Goal: Information Seeking & Learning: Find specific fact

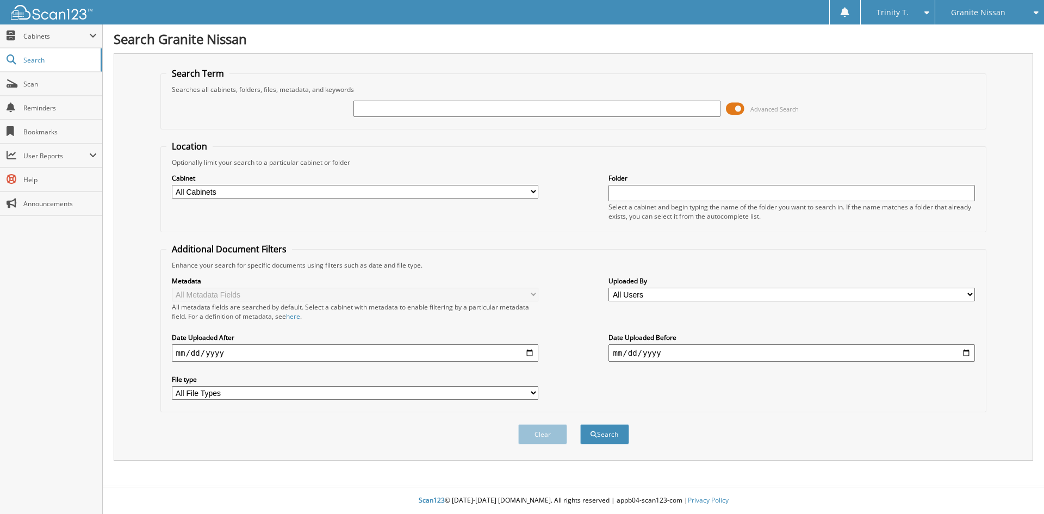
click at [627, 111] on input "text" at bounding box center [536, 109] width 366 height 16
click at [733, 108] on span at bounding box center [735, 109] width 18 height 16
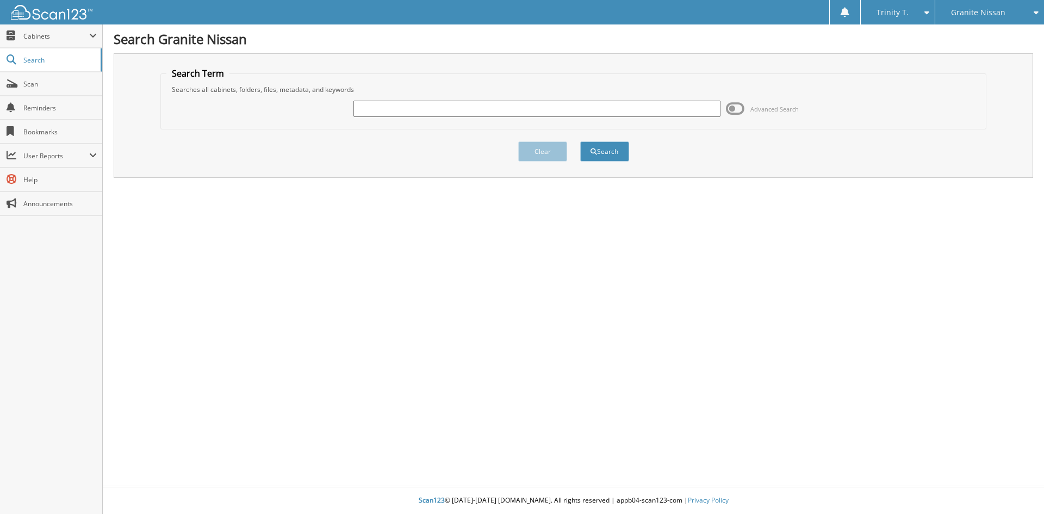
click at [651, 106] on input "text" at bounding box center [536, 109] width 366 height 16
type input "NA32103"
click at [580, 141] on button "Search" at bounding box center [604, 151] width 49 height 20
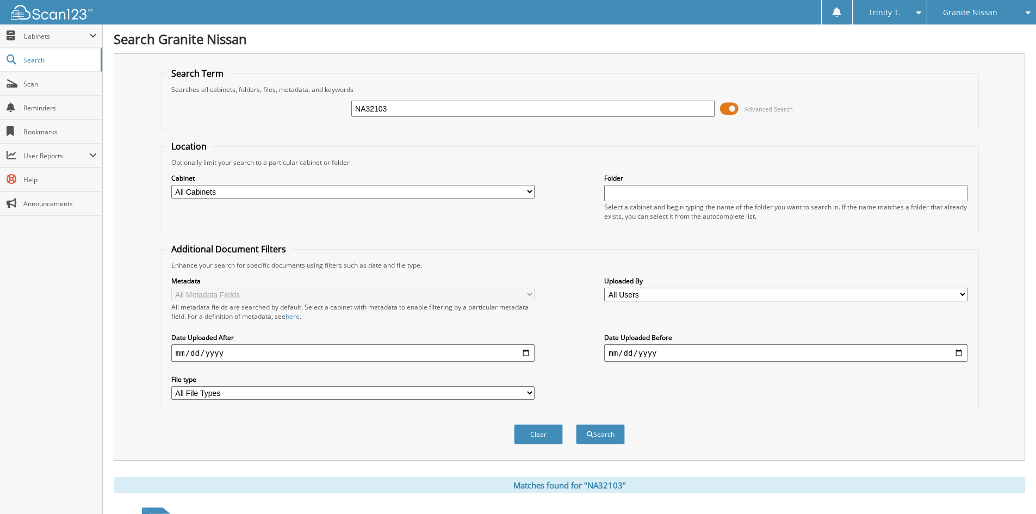
click at [467, 194] on select "All Cabinets 2023 CAR DEALS 2023 PURCHASES 2023 VEHICLE INVOICES 2024 CAR DEALS…" at bounding box center [352, 192] width 363 height 14
click at [688, 352] on input "date" at bounding box center [785, 352] width 363 height 17
click at [959, 353] on input "date" at bounding box center [785, 352] width 363 height 17
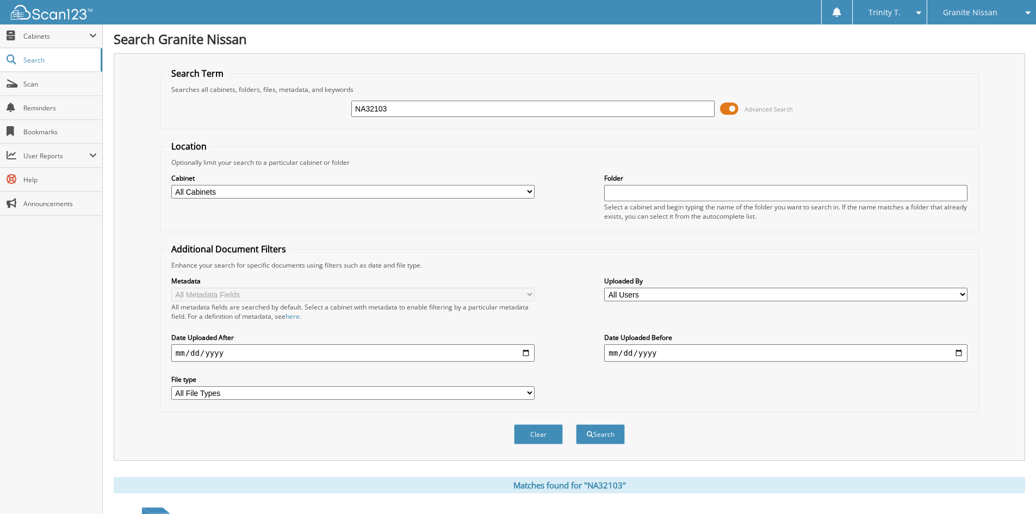
click at [539, 204] on div "Cabinet All Cabinets 2023 CAR DEALS 2023 PURCHASES 2023 VEHICLE INVOICES 2024 C…" at bounding box center [569, 196] width 807 height 59
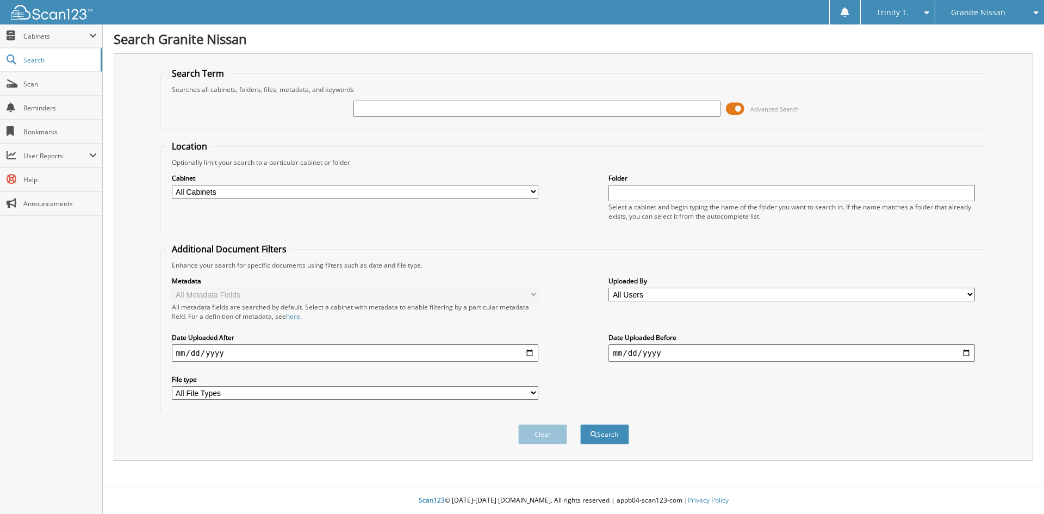
click at [740, 108] on span at bounding box center [735, 109] width 18 height 16
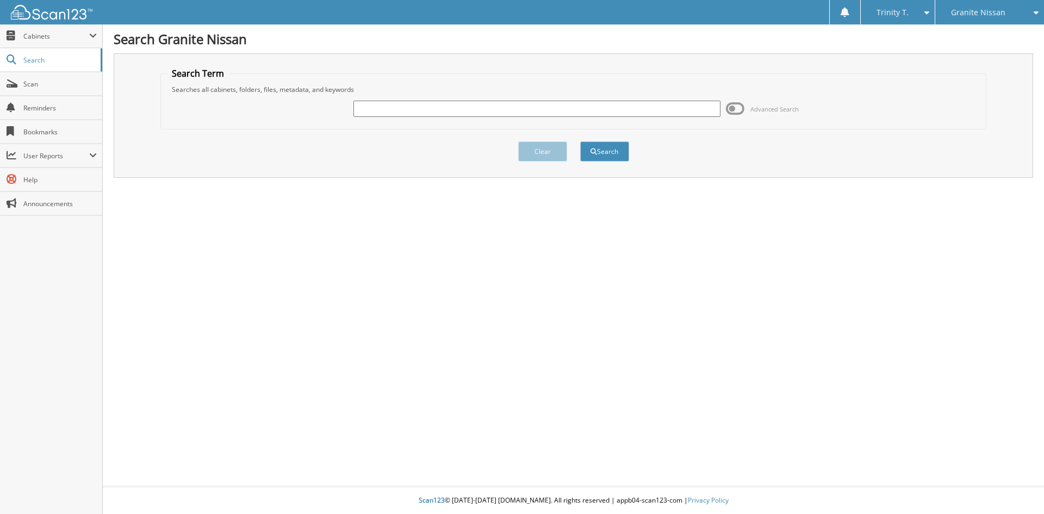
click at [670, 113] on input "text" at bounding box center [536, 109] width 366 height 16
type input "NA32103"
click at [580, 141] on button "Search" at bounding box center [604, 151] width 49 height 20
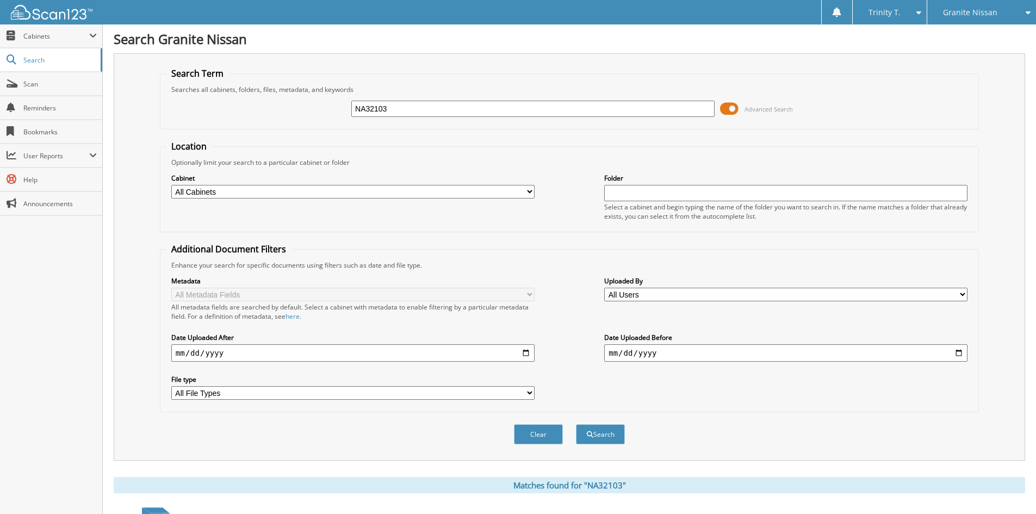
click at [394, 193] on select "All Cabinets 2023 CAR DEALS 2023 PURCHASES 2023 VEHICLE INVOICES 2024 CAR DEALS…" at bounding box center [352, 192] width 363 height 14
click at [387, 151] on fieldset "Location Optionally limit your search to a particular cabinet or folder Cabinet…" at bounding box center [569, 186] width 819 height 92
click at [614, 356] on input "date" at bounding box center [785, 352] width 363 height 17
click at [958, 354] on input "date" at bounding box center [785, 352] width 363 height 17
type input "2024-05-30"
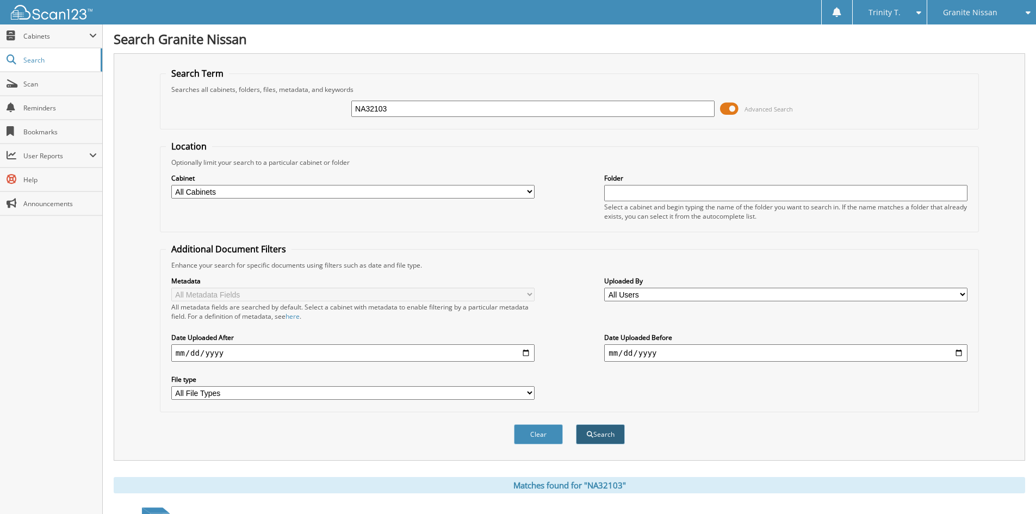
click at [606, 434] on button "Search" at bounding box center [600, 434] width 49 height 20
click at [666, 357] on input "[DATE]" at bounding box center [785, 352] width 363 height 17
click at [958, 353] on input "[DATE]" at bounding box center [785, 352] width 363 height 17
type input "[DATE]"
drag, startPoint x: 418, startPoint y: 97, endPoint x: 318, endPoint y: 105, distance: 100.9
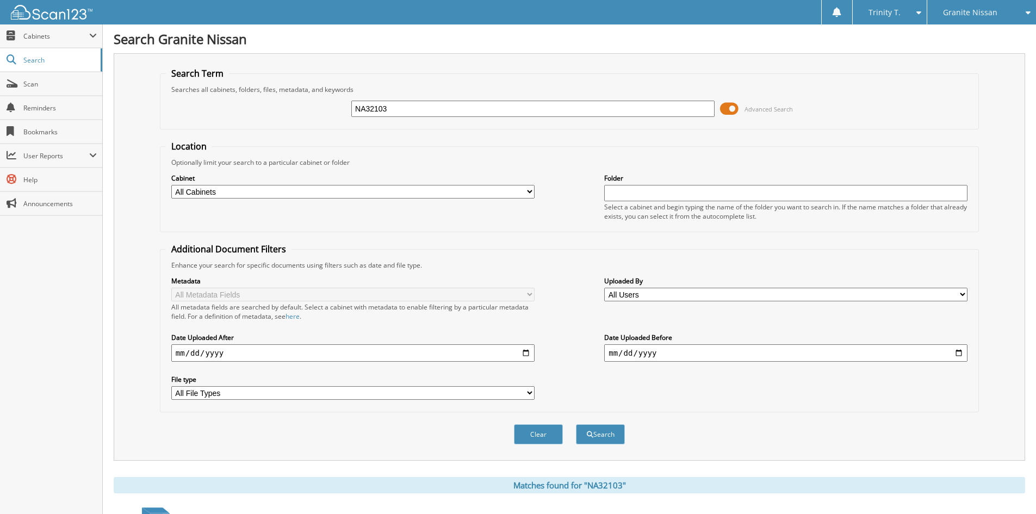
click at [318, 105] on div "NA32103 Advanced Search" at bounding box center [569, 108] width 807 height 29
drag, startPoint x: 408, startPoint y: 103, endPoint x: 261, endPoint y: 109, distance: 147.5
click at [262, 109] on div "NA32103 Advanced Search" at bounding box center [569, 108] width 807 height 29
type input "[PERSON_NAME]"
click at [576, 424] on button "Search" at bounding box center [600, 434] width 49 height 20
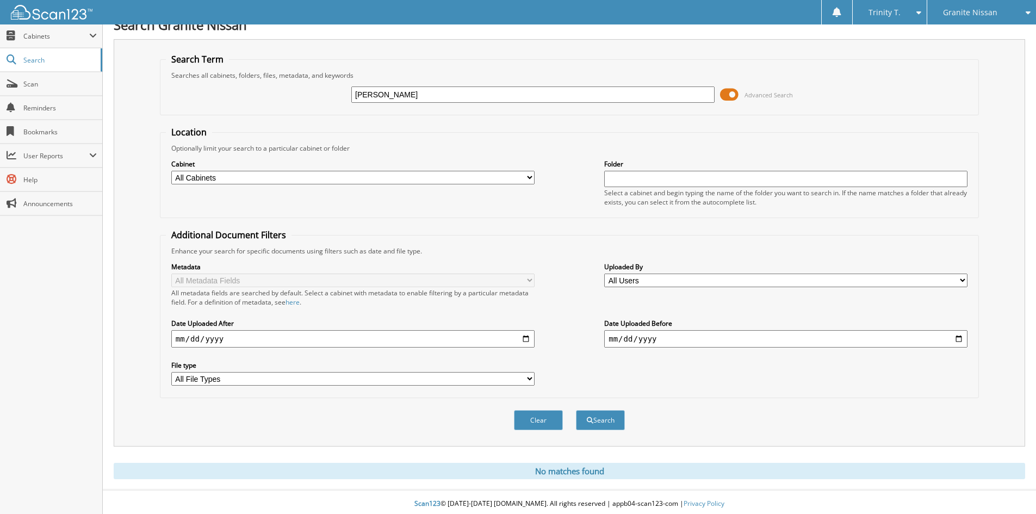
scroll to position [18, 0]
